Goal: Information Seeking & Learning: Compare options

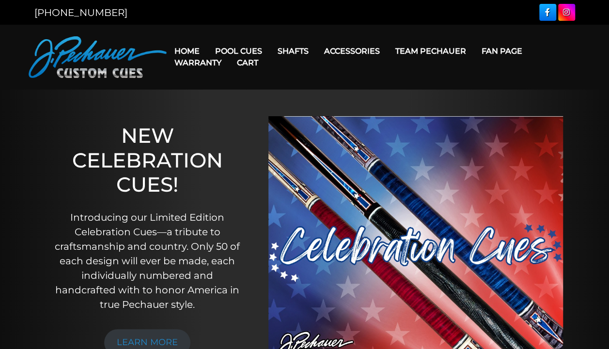
click at [245, 50] on link "Cart" at bounding box center [247, 62] width 37 height 25
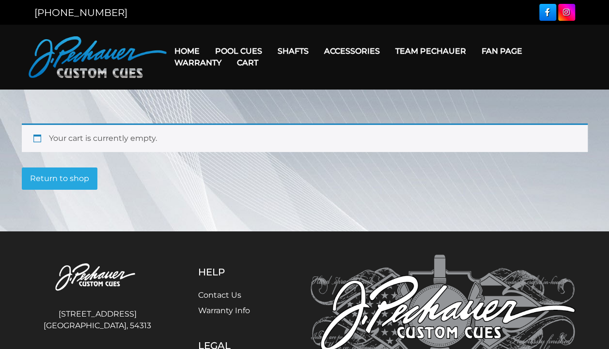
click at [245, 50] on link "Cart" at bounding box center [247, 62] width 37 height 25
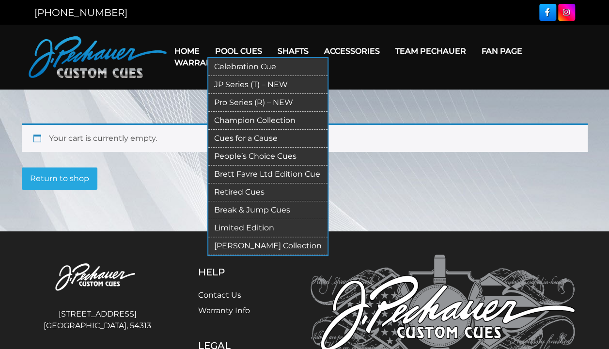
click at [240, 81] on link "JP Series (T) – NEW" at bounding box center [267, 85] width 119 height 18
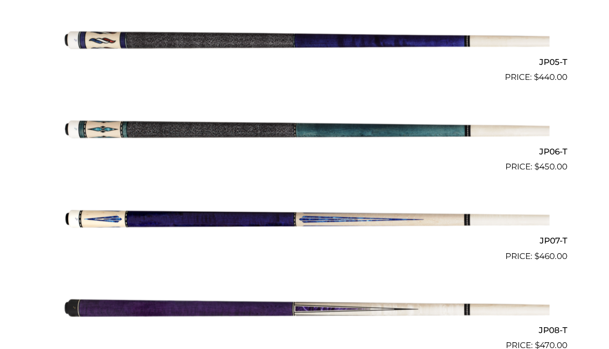
scroll to position [664, 0]
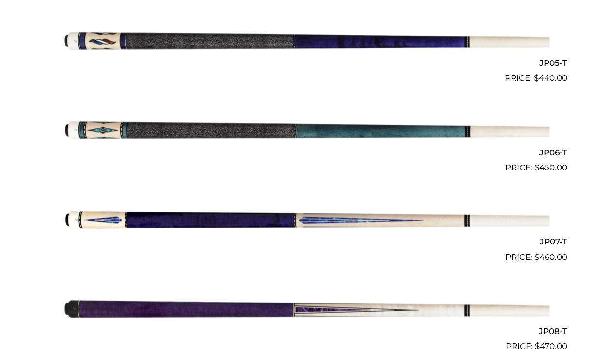
click at [187, 196] on img at bounding box center [304, 218] width 489 height 81
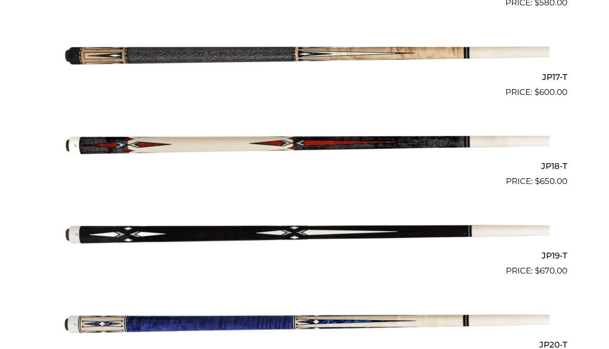
scroll to position [1711, 0]
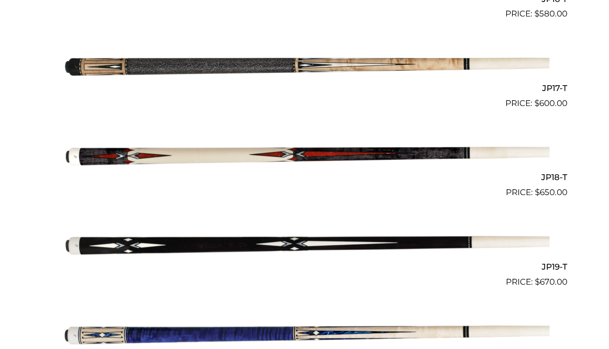
click at [465, 236] on img at bounding box center [304, 243] width 489 height 81
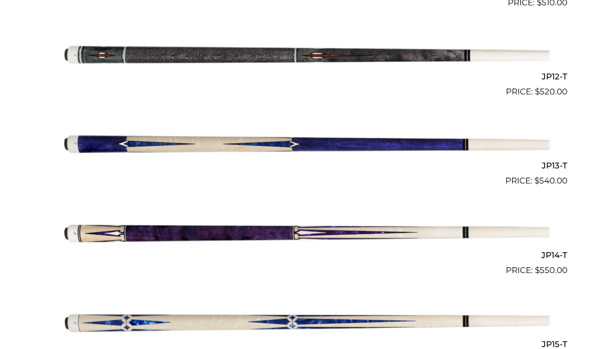
scroll to position [1273, 0]
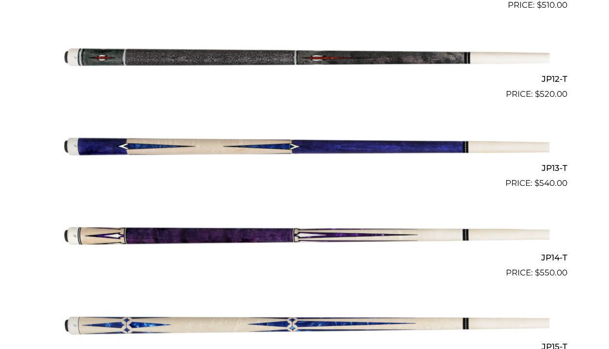
click at [339, 229] on img at bounding box center [304, 234] width 489 height 81
click at [236, 323] on img at bounding box center [304, 323] width 489 height 81
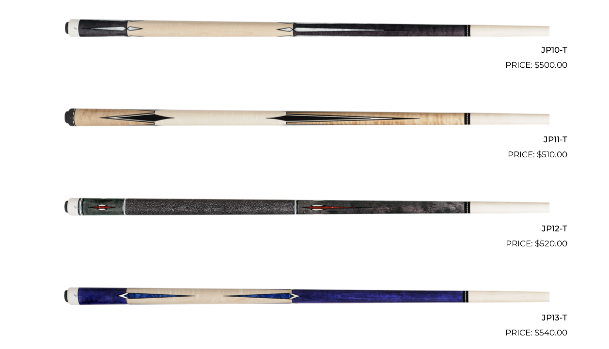
scroll to position [1204, 0]
